Goal: Navigation & Orientation: Find specific page/section

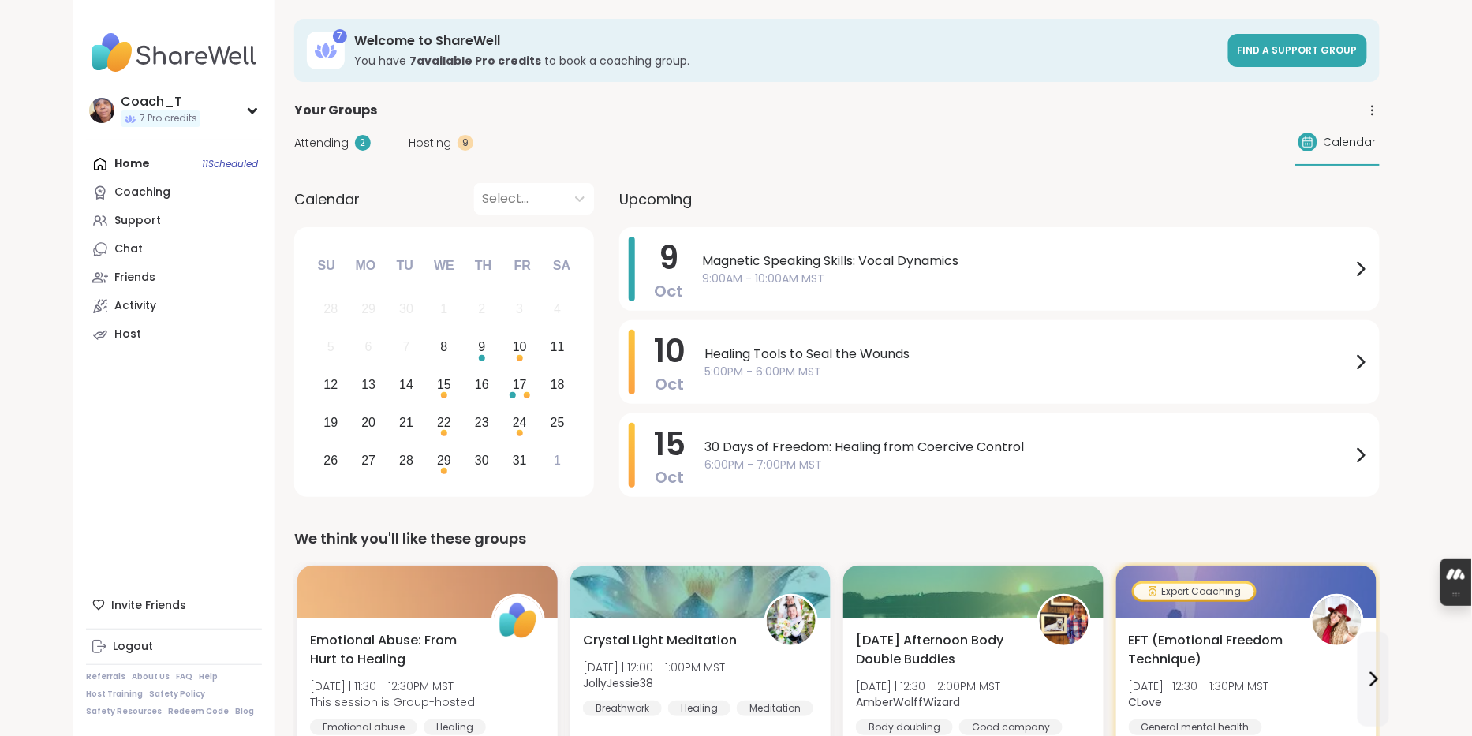
click at [207, 175] on div "Home 11 Scheduled Coaching Support Chat Friends Activity Host" at bounding box center [174, 249] width 176 height 199
click at [349, 151] on span "Attending" at bounding box center [321, 143] width 54 height 17
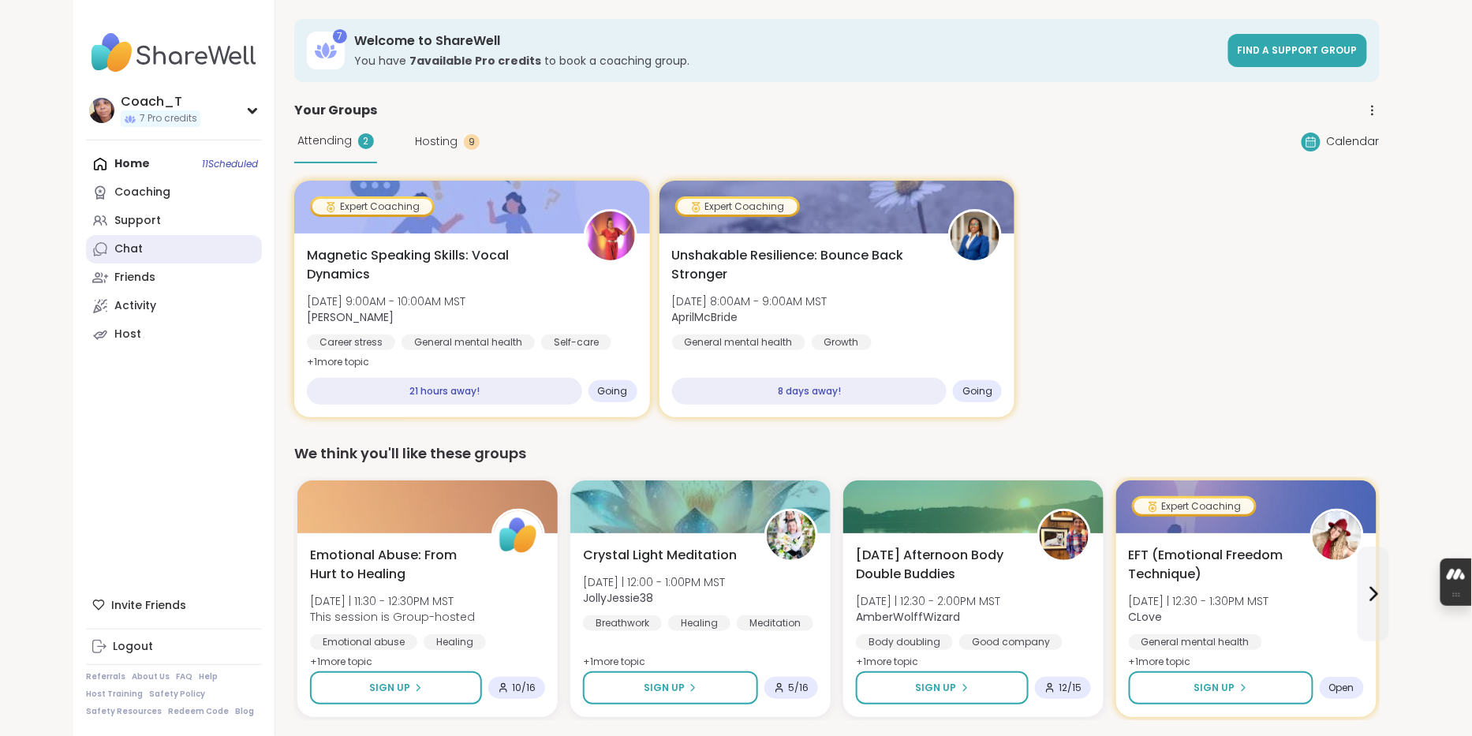
click at [210, 263] on link "Chat" at bounding box center [174, 249] width 176 height 28
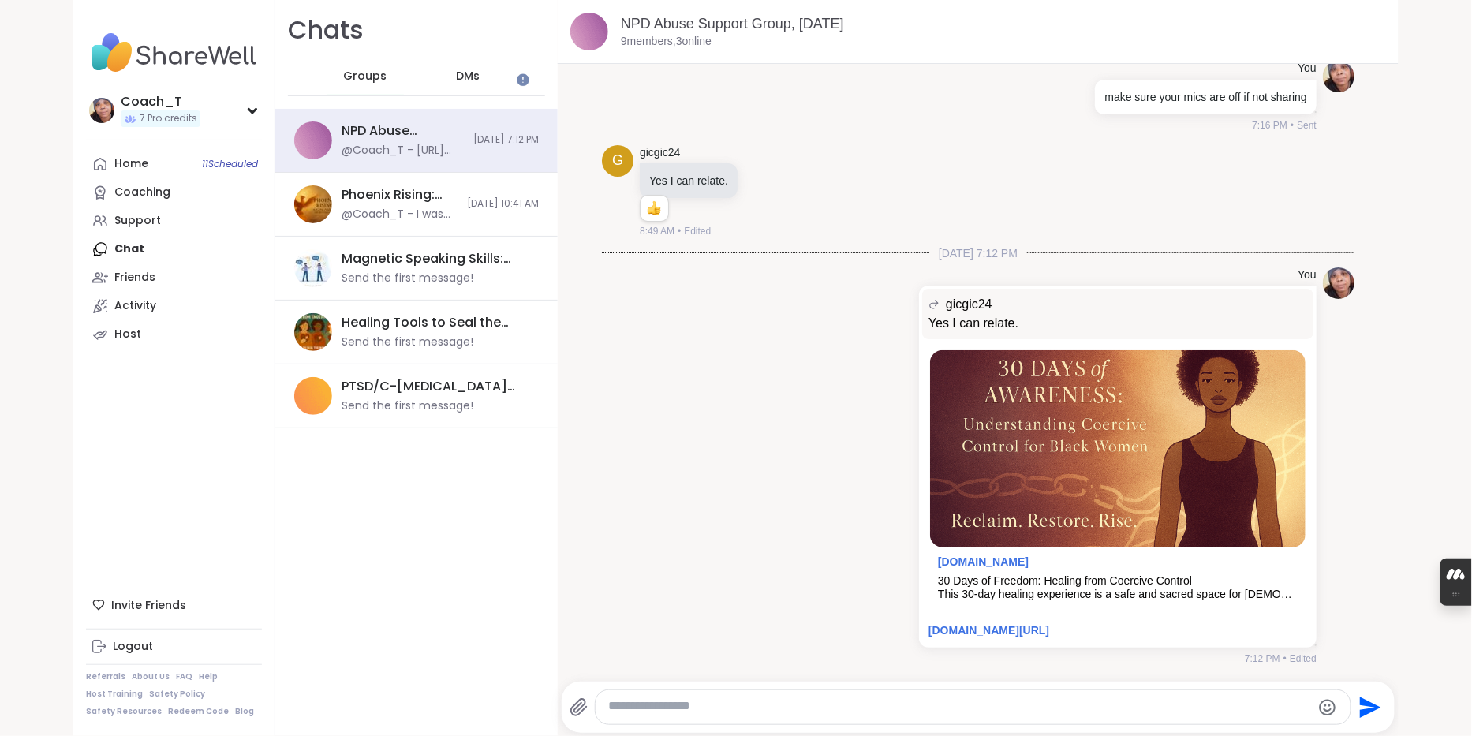
click at [480, 83] on span "DMs" at bounding box center [468, 77] width 24 height 16
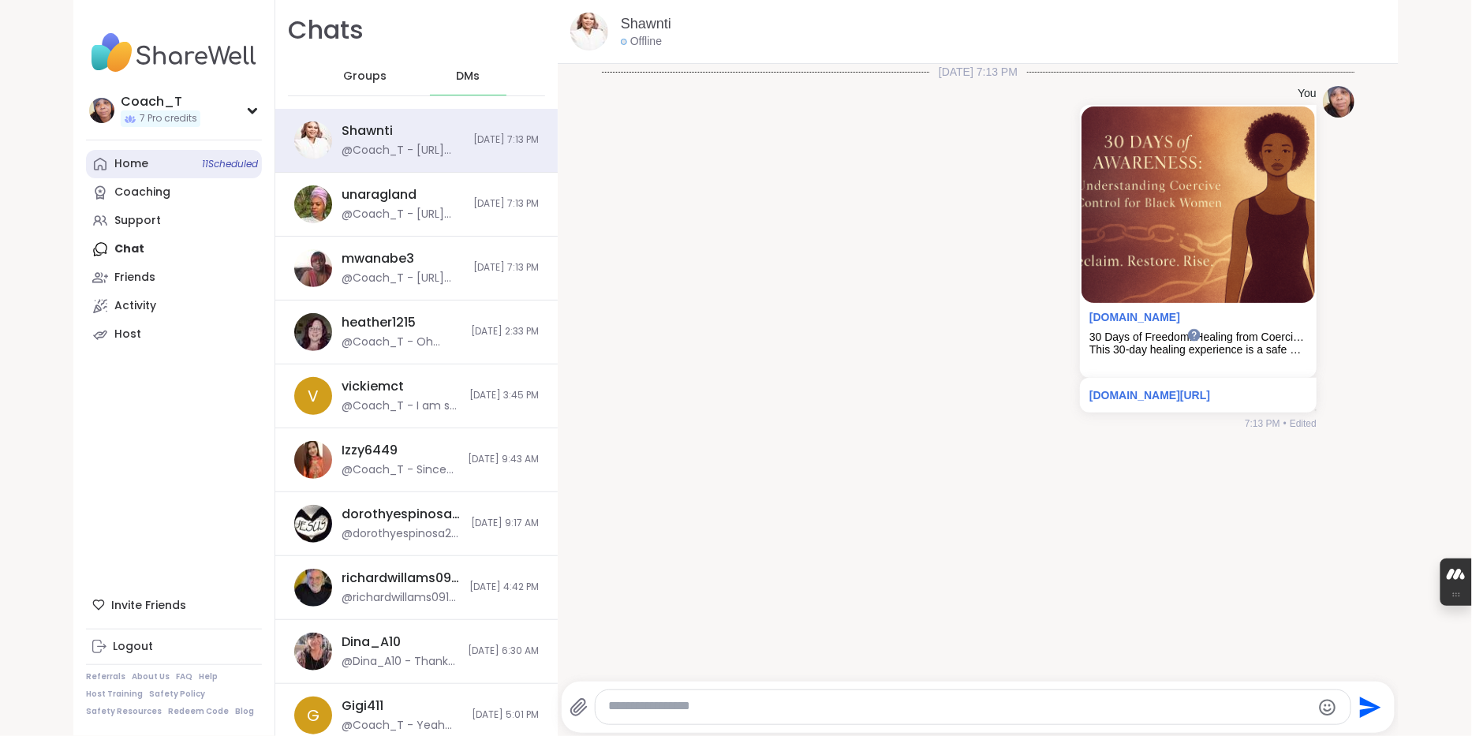
click at [200, 170] on link "Home 11 Scheduled" at bounding box center [174, 164] width 176 height 28
